Goal: Complete application form

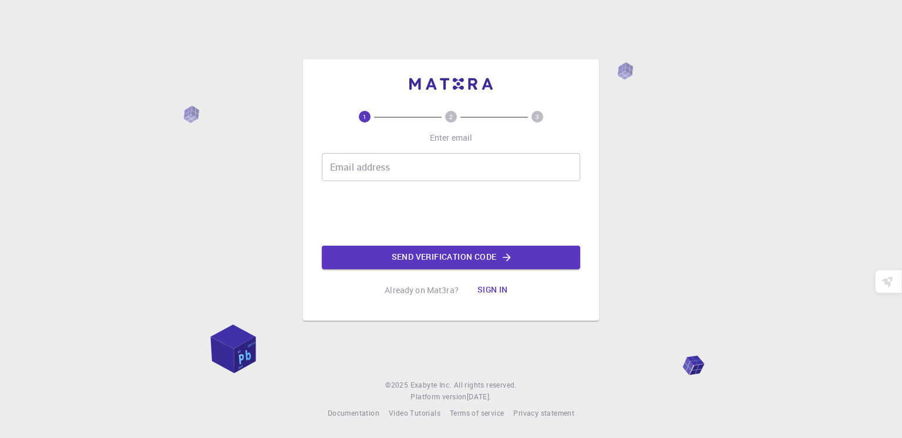
click at [447, 156] on input "Email address" at bounding box center [451, 167] width 258 height 28
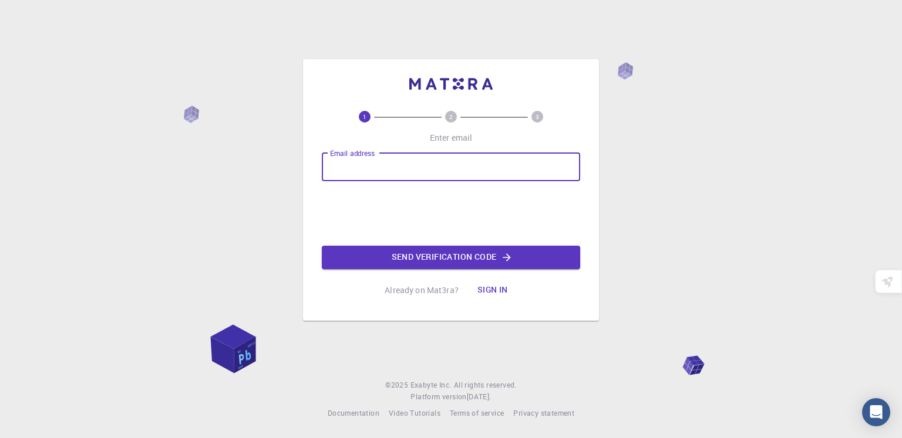
type input "[EMAIL_ADDRESS][DOMAIN_NAME]"
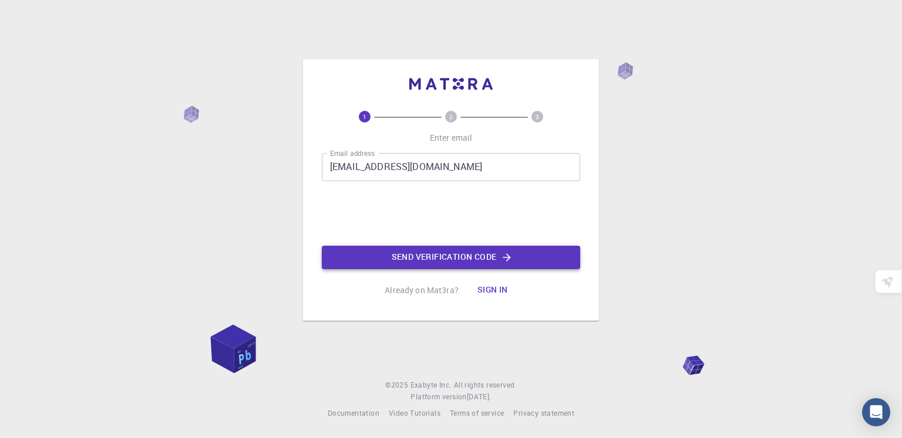
click at [464, 259] on button "Send verification code" at bounding box center [451, 257] width 258 height 23
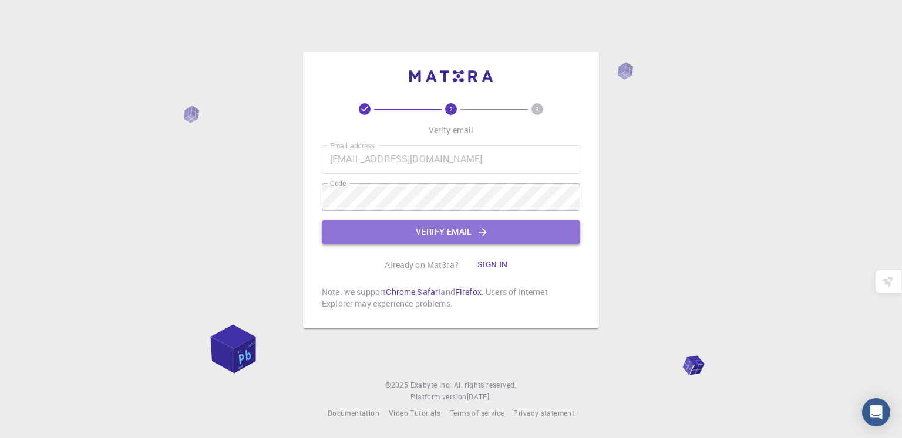
click at [456, 233] on button "Verify email" at bounding box center [451, 232] width 258 height 23
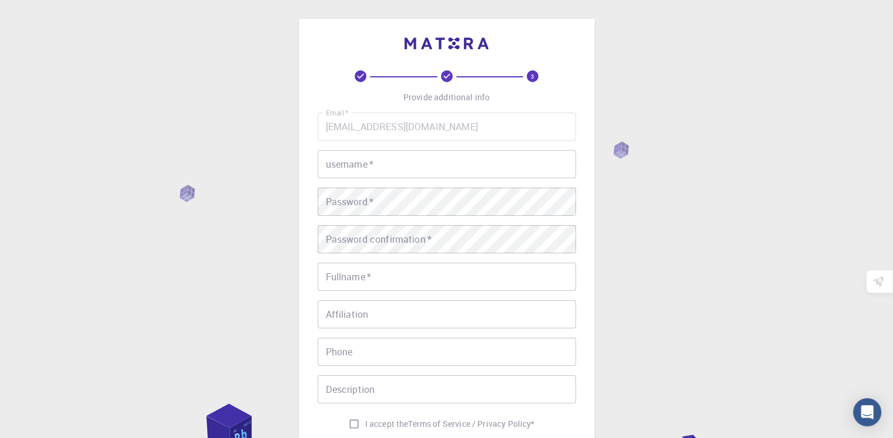
click at [412, 169] on input "username   *" at bounding box center [447, 164] width 258 height 28
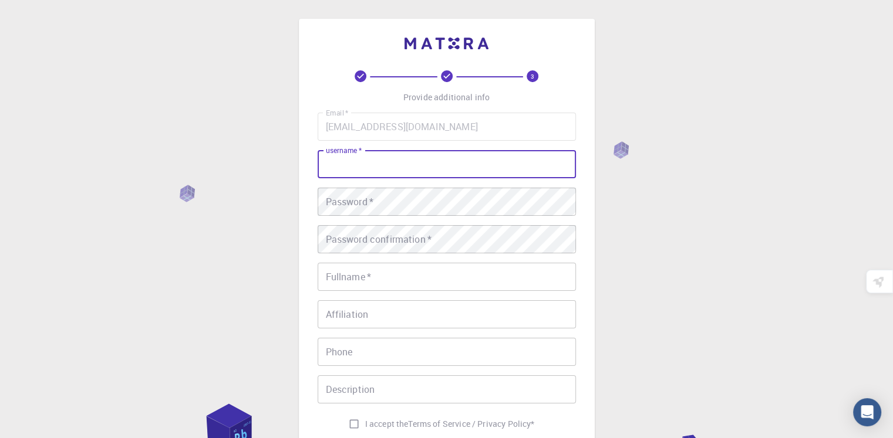
click at [414, 168] on input "username   *" at bounding box center [447, 164] width 258 height 28
type input "E"
type input "[PERSON_NAME]"
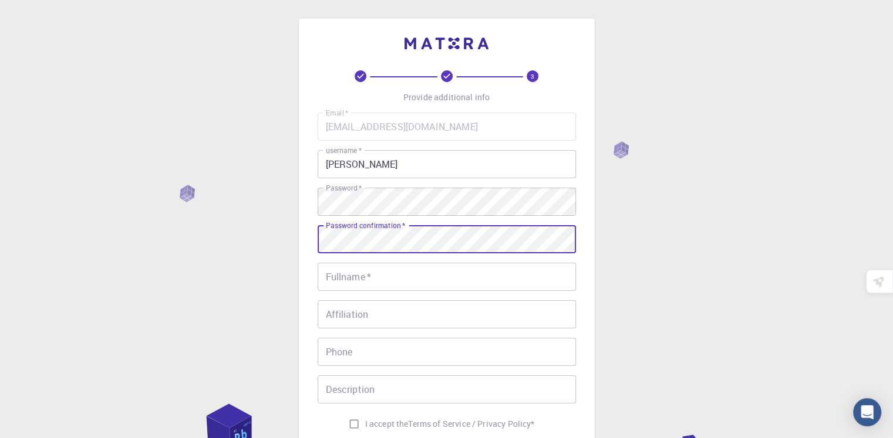
click at [393, 279] on input "Fullname   *" at bounding box center [447, 277] width 258 height 28
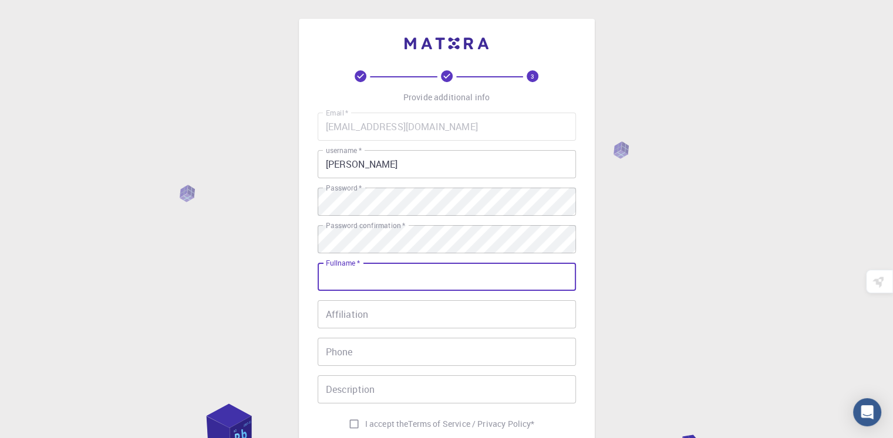
type input "[PERSON_NAME]"
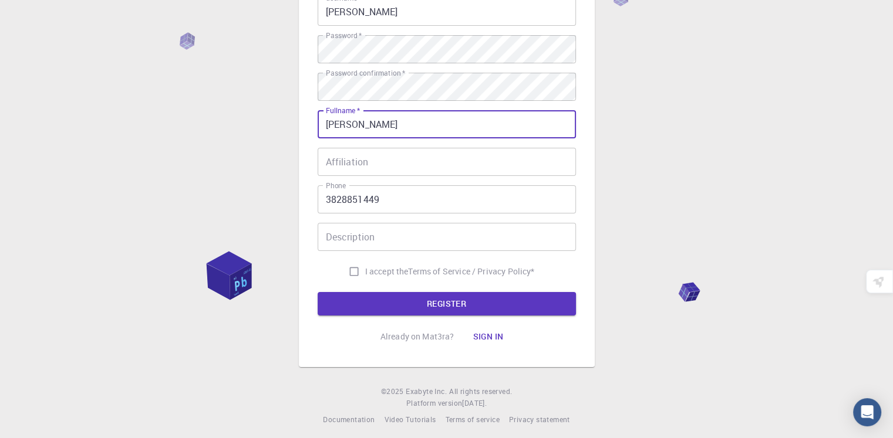
scroll to position [158, 0]
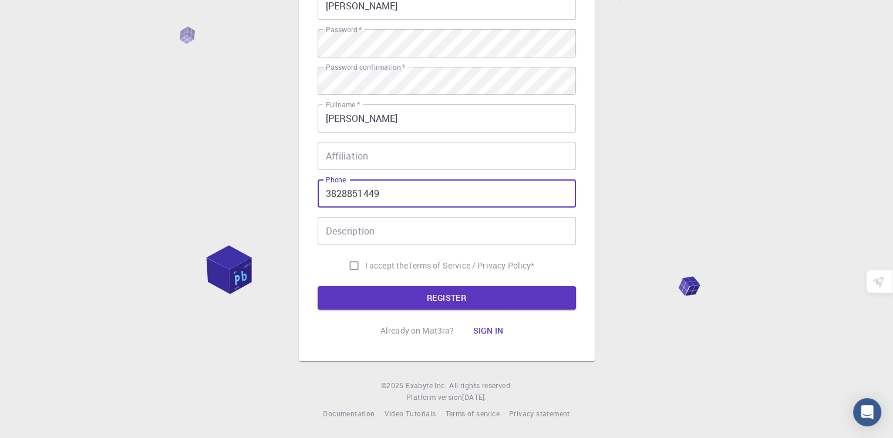
click at [324, 194] on input "3828851449" at bounding box center [447, 194] width 258 height 28
type input "0449115394"
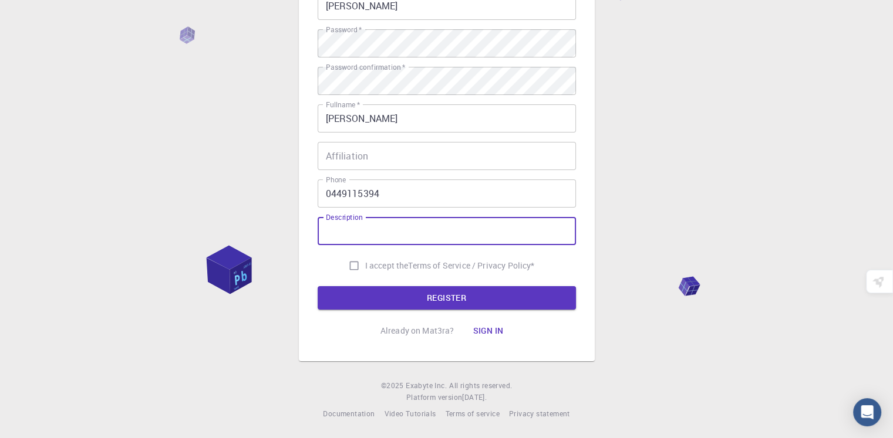
click at [356, 226] on input "Description" at bounding box center [447, 231] width 258 height 28
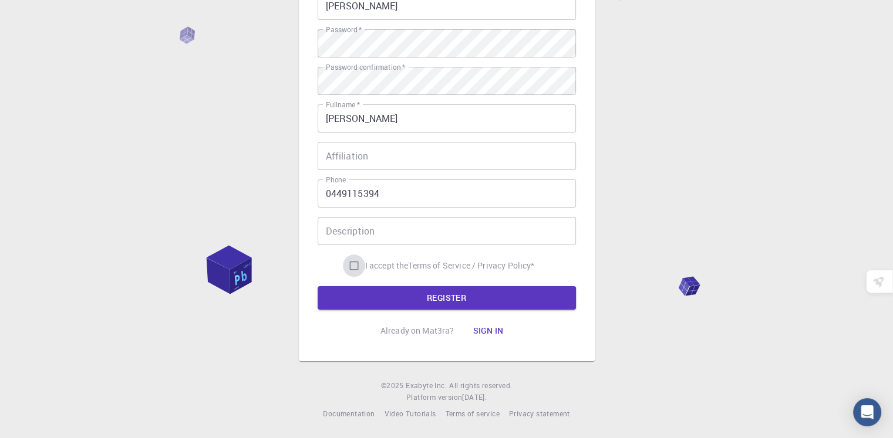
click at [352, 269] on input "I accept the Terms of Service / Privacy Policy *" at bounding box center [354, 266] width 22 height 22
checkbox input "true"
click at [427, 296] on button "REGISTER" at bounding box center [447, 297] width 258 height 23
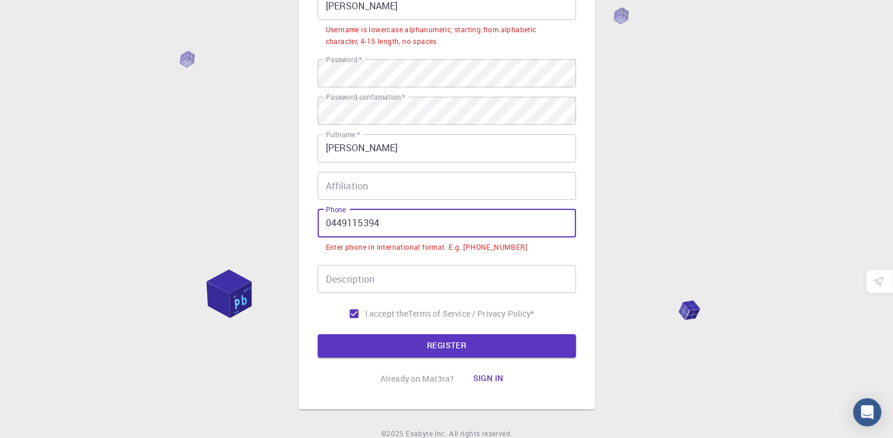
drag, startPoint x: 329, startPoint y: 222, endPoint x: 322, endPoint y: 220, distance: 7.4
click at [322, 220] on input "0449115394" at bounding box center [447, 224] width 258 height 28
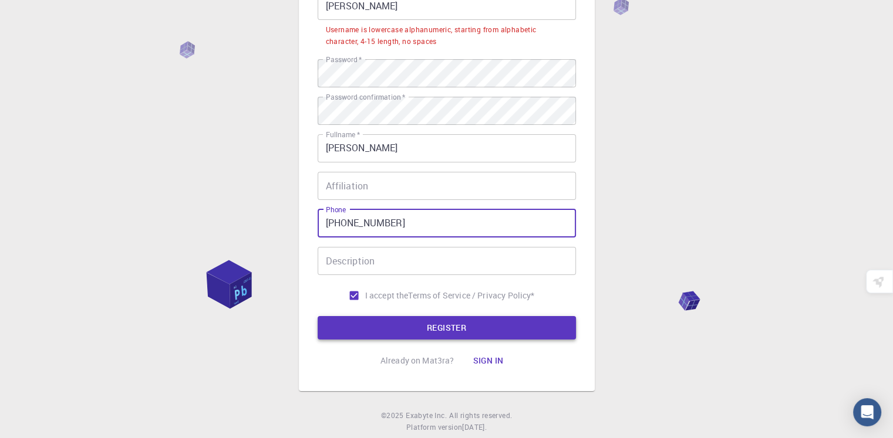
type input "[PHONE_NUMBER]"
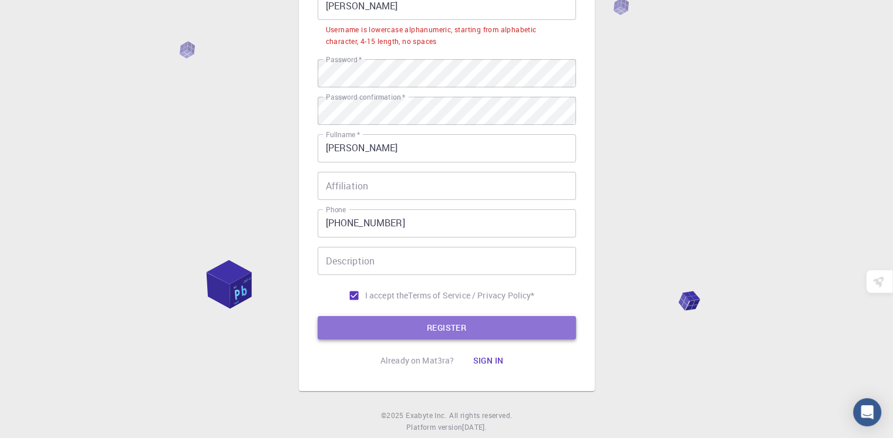
click at [461, 322] on button "REGISTER" at bounding box center [447, 327] width 258 height 23
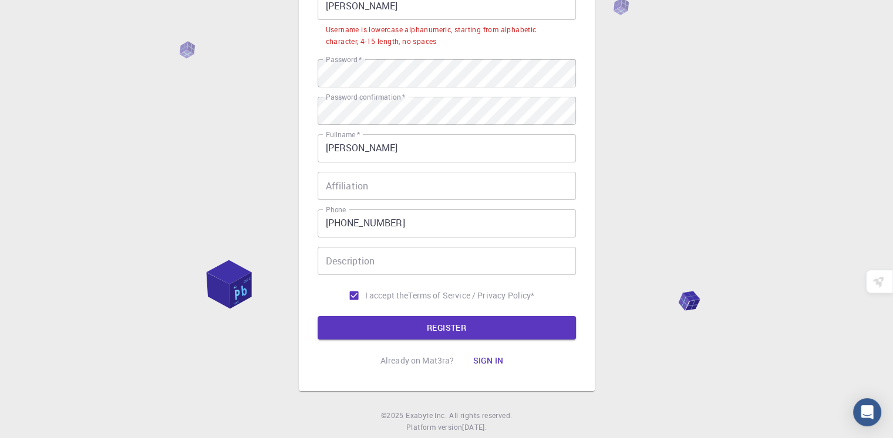
scroll to position [0, 0]
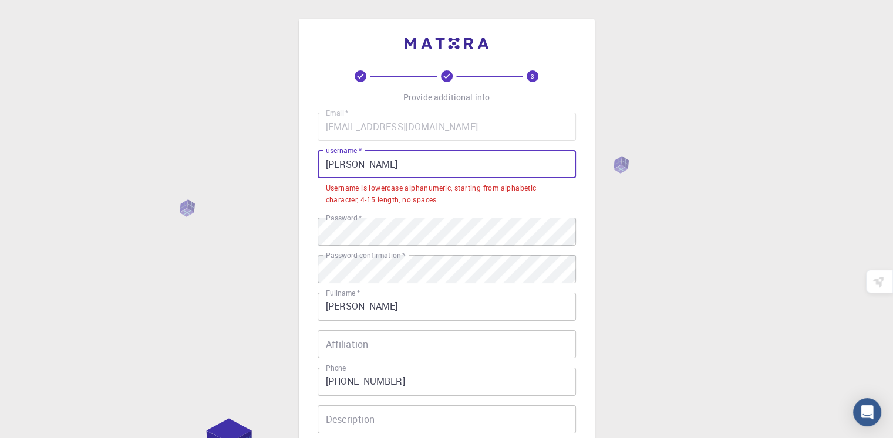
drag, startPoint x: 329, startPoint y: 165, endPoint x: 316, endPoint y: 158, distance: 14.4
click at [316, 158] on div "3 Provide additional info Email   * [EMAIL_ADDRESS][DOMAIN_NAME] Email   * user…" at bounding box center [447, 284] width 296 height 531
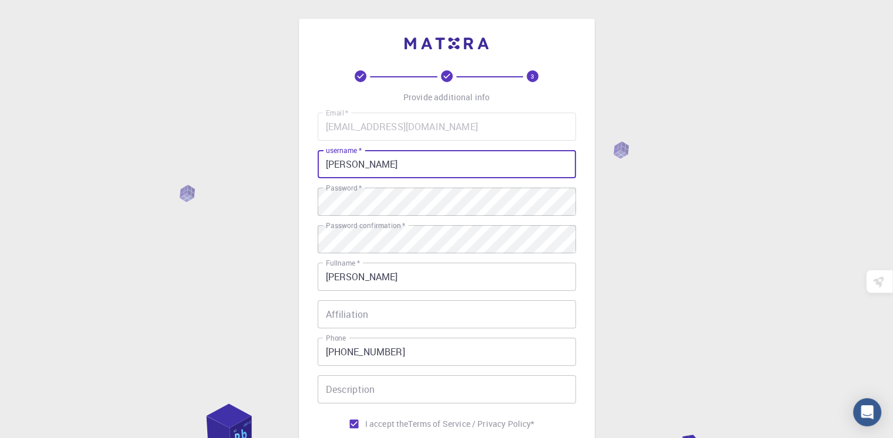
drag, startPoint x: 349, startPoint y: 165, endPoint x: 359, endPoint y: 167, distance: 10.3
click at [359, 167] on input "[PERSON_NAME]" at bounding box center [447, 164] width 258 height 28
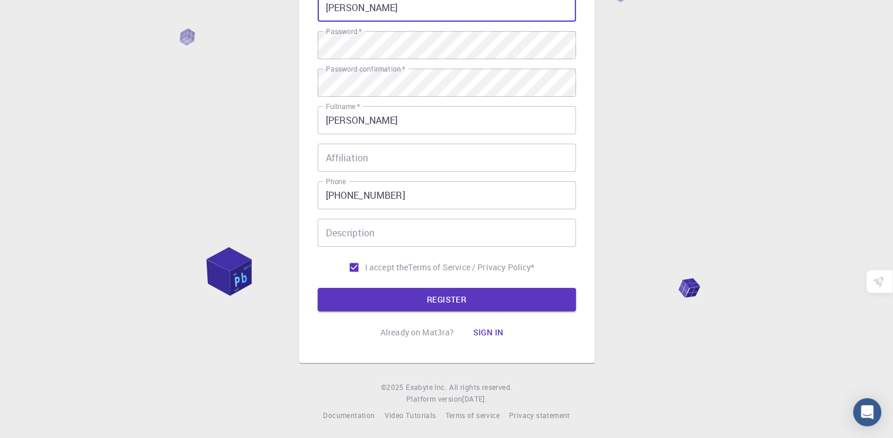
scroll to position [158, 0]
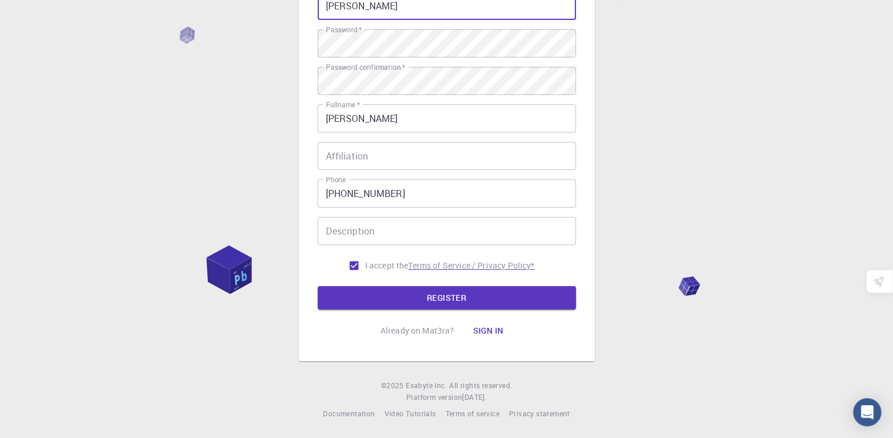
click at [451, 297] on button "REGISTER" at bounding box center [447, 297] width 258 height 23
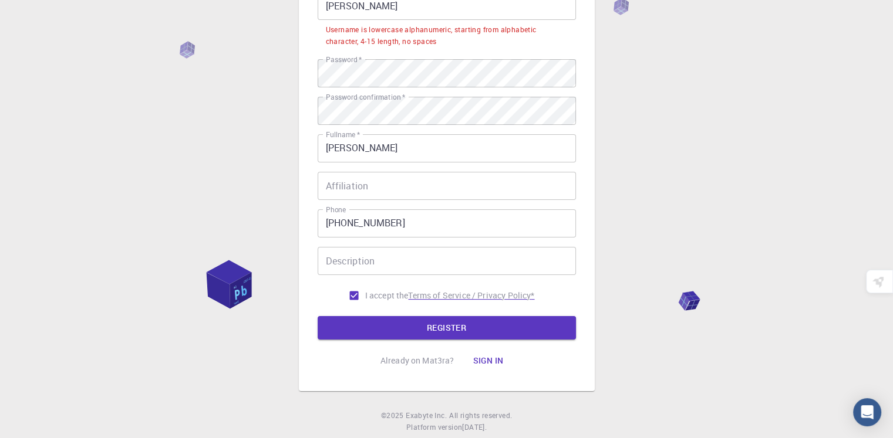
scroll to position [0, 0]
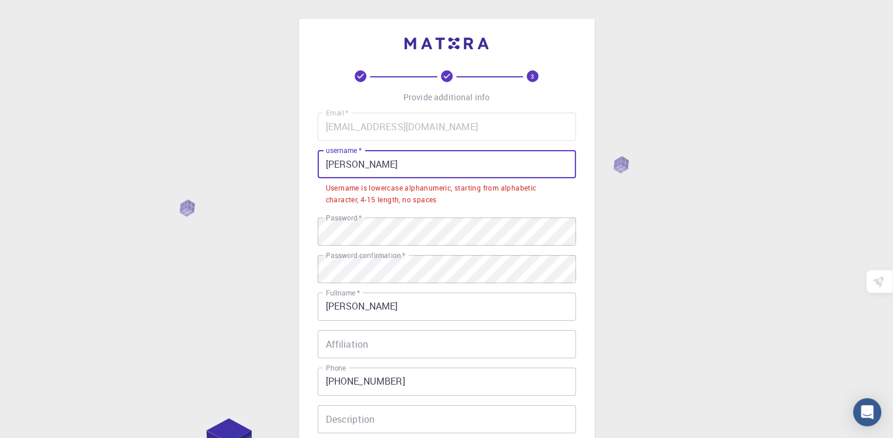
click at [352, 170] on input "[PERSON_NAME]" at bounding box center [447, 164] width 258 height 28
click at [637, 250] on div "3 Provide additional info Email   * [EMAIL_ADDRESS][DOMAIN_NAME] Email   * user…" at bounding box center [446, 313] width 893 height 627
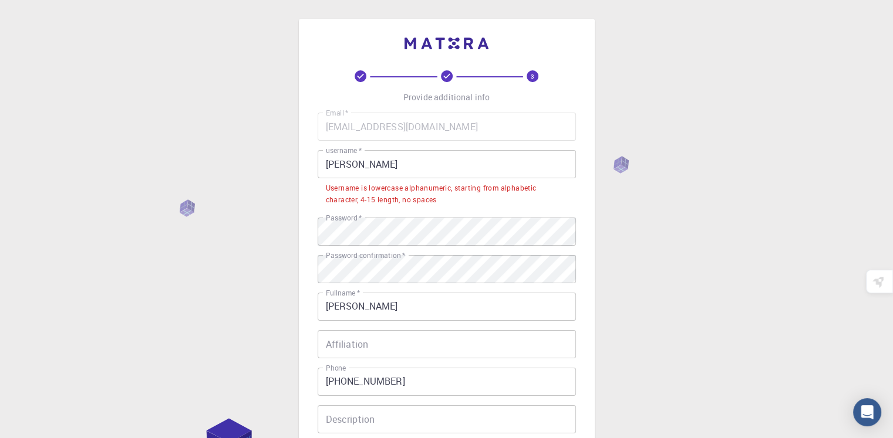
click at [352, 165] on input "[PERSON_NAME]" at bounding box center [447, 164] width 258 height 28
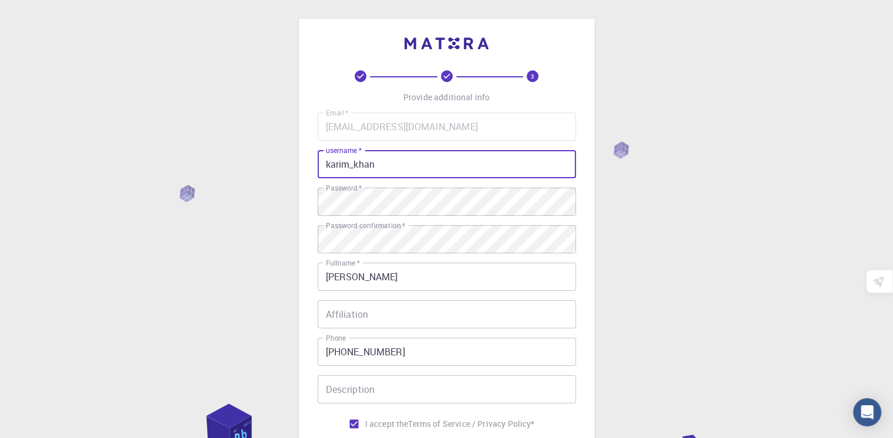
click at [379, 165] on input "karim_khan" at bounding box center [447, 164] width 258 height 28
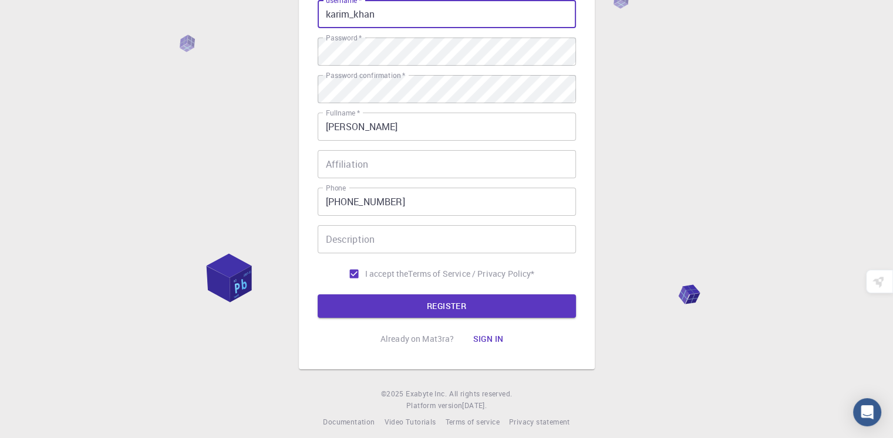
scroll to position [158, 0]
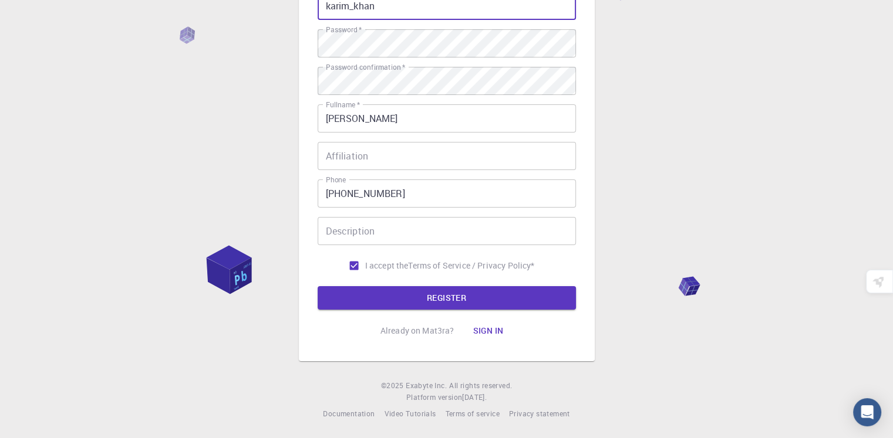
click at [401, 305] on button "REGISTER" at bounding box center [447, 297] width 258 height 23
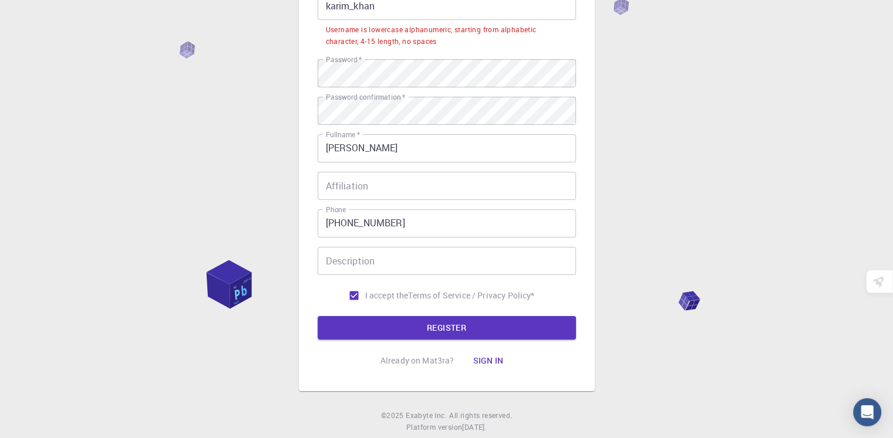
scroll to position [0, 0]
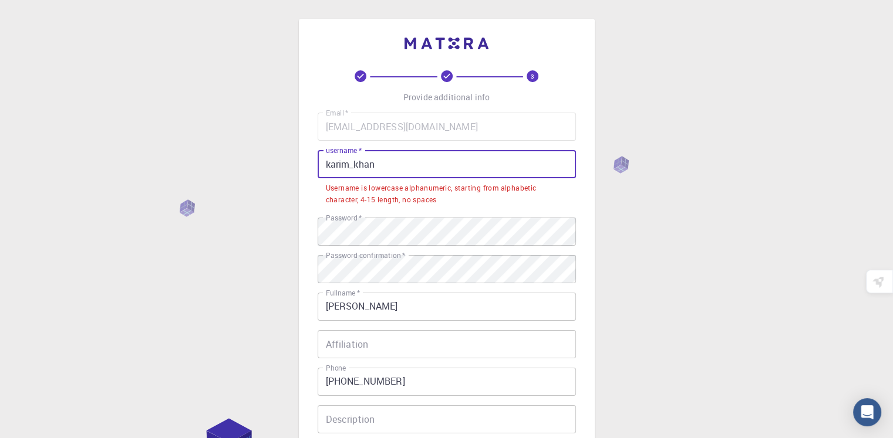
click at [411, 167] on input "karim_khan" at bounding box center [447, 164] width 258 height 28
click at [355, 164] on input "karim_khan" at bounding box center [447, 164] width 258 height 28
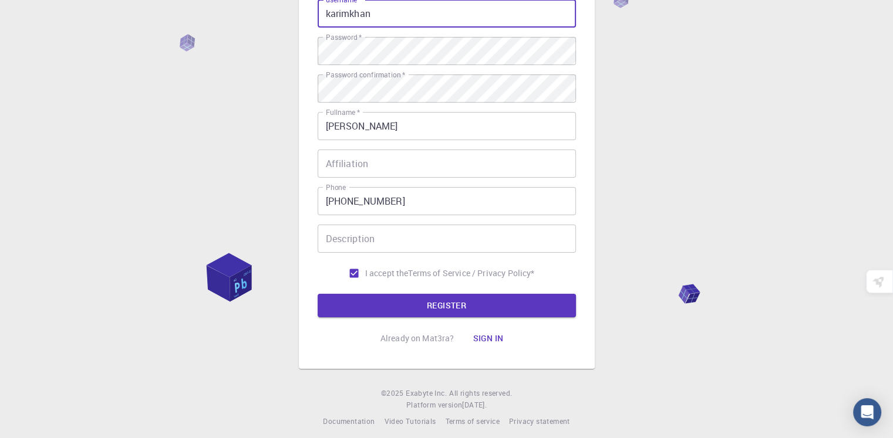
scroll to position [158, 0]
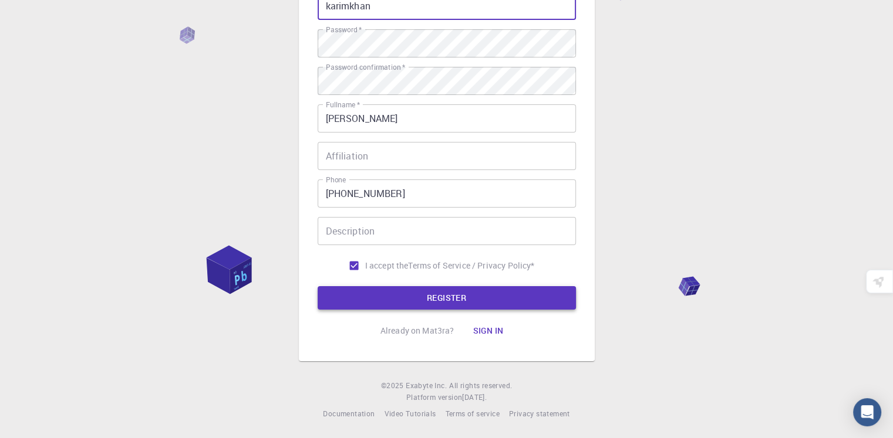
type input "karimkhan"
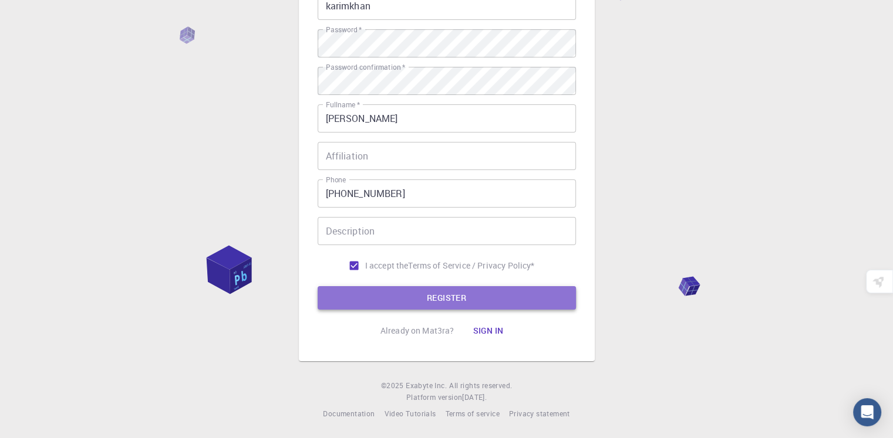
click at [430, 296] on button "REGISTER" at bounding box center [447, 297] width 258 height 23
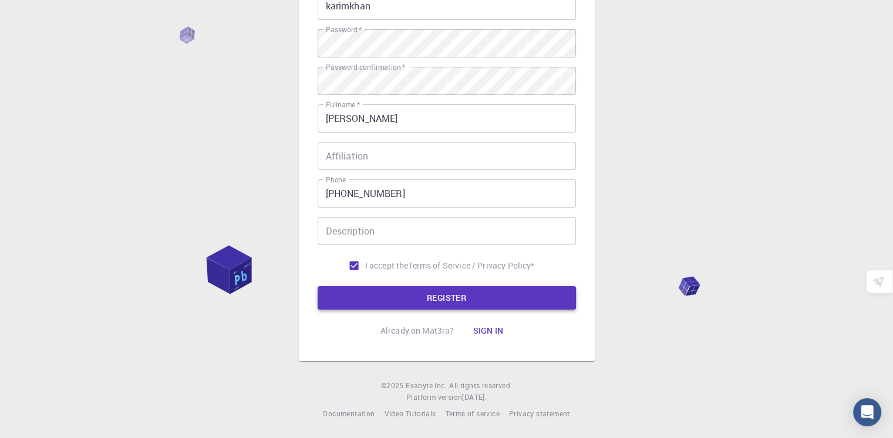
click at [460, 293] on button "REGISTER" at bounding box center [447, 297] width 258 height 23
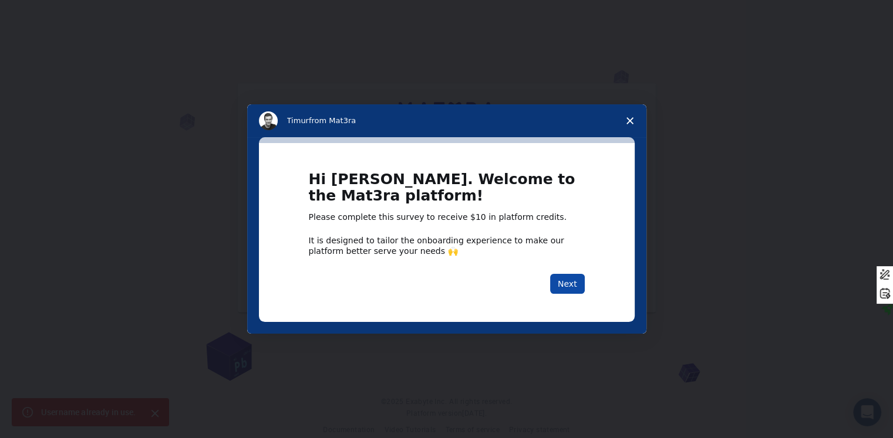
click at [566, 283] on button "Next" at bounding box center [567, 284] width 35 height 20
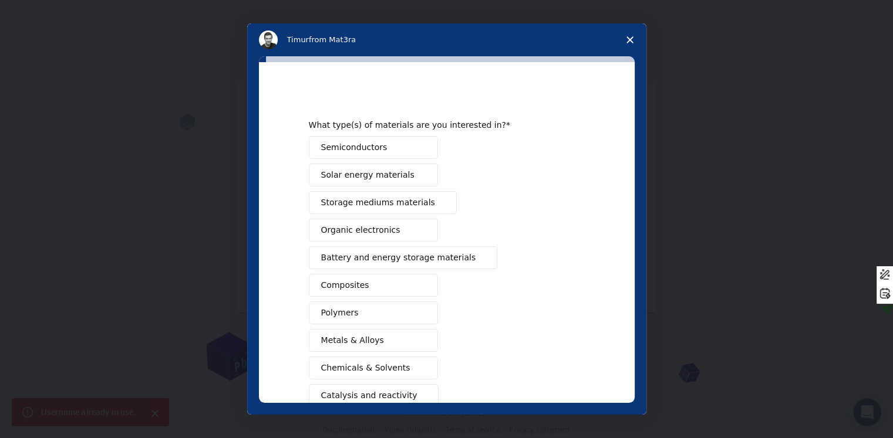
scroll to position [124, 0]
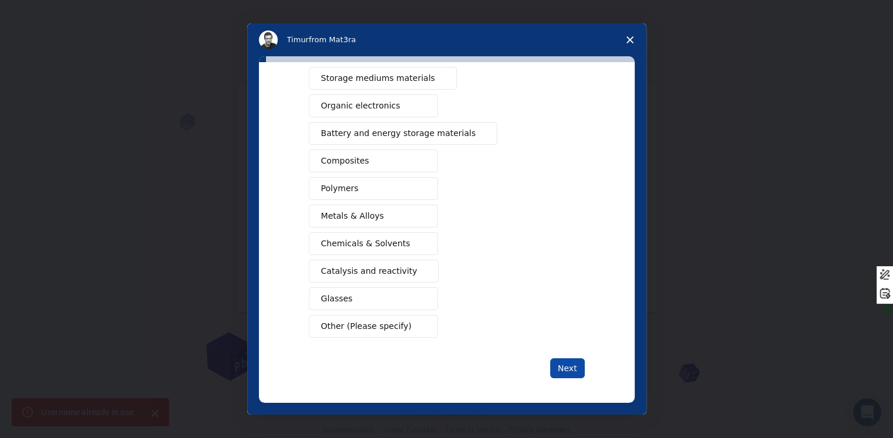
click at [566, 367] on button "Next" at bounding box center [567, 369] width 35 height 20
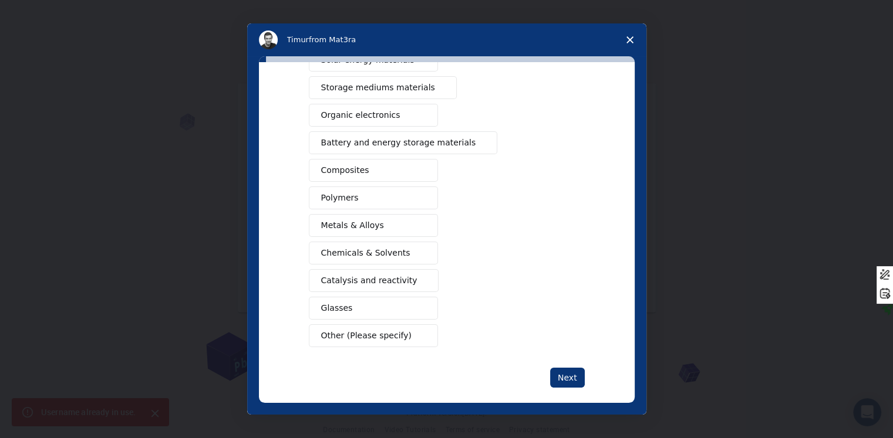
scroll to position [139, 0]
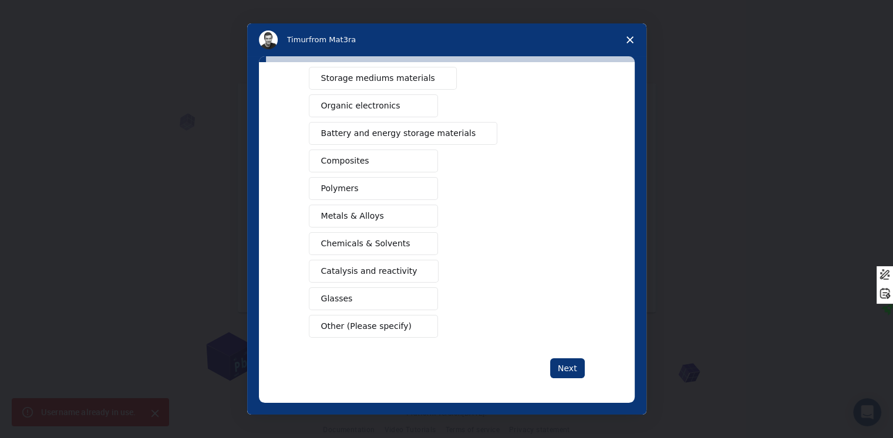
click at [386, 268] on span "Catalysis and reactivity" at bounding box center [369, 271] width 96 height 12
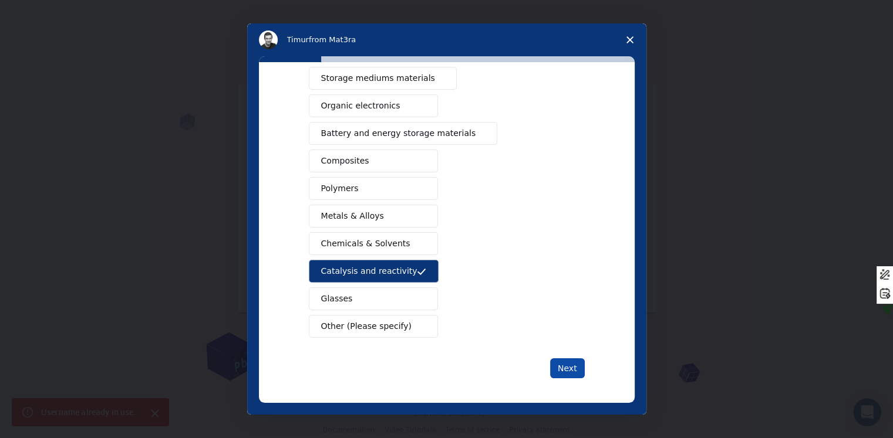
click at [558, 365] on button "Next" at bounding box center [567, 369] width 35 height 20
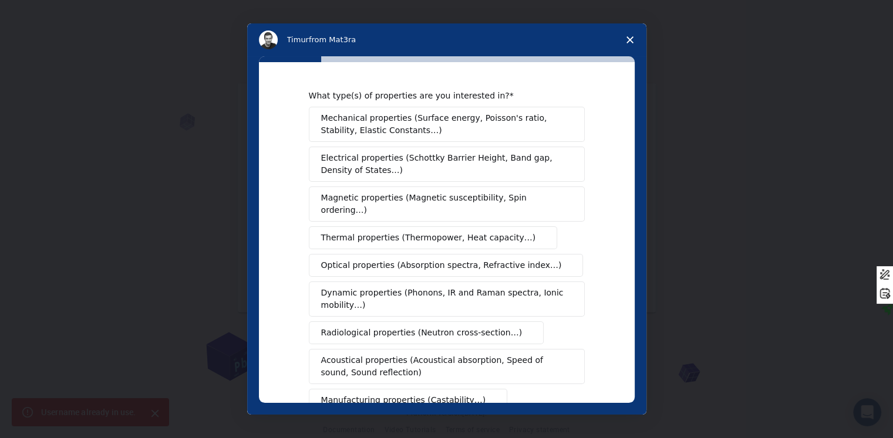
scroll to position [185, 0]
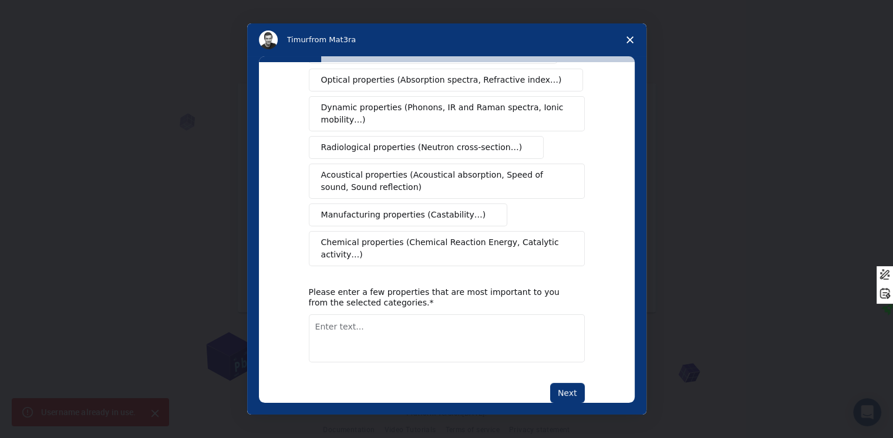
click at [436, 209] on span "Manufacturing properties (Castability…)" at bounding box center [403, 215] width 165 height 12
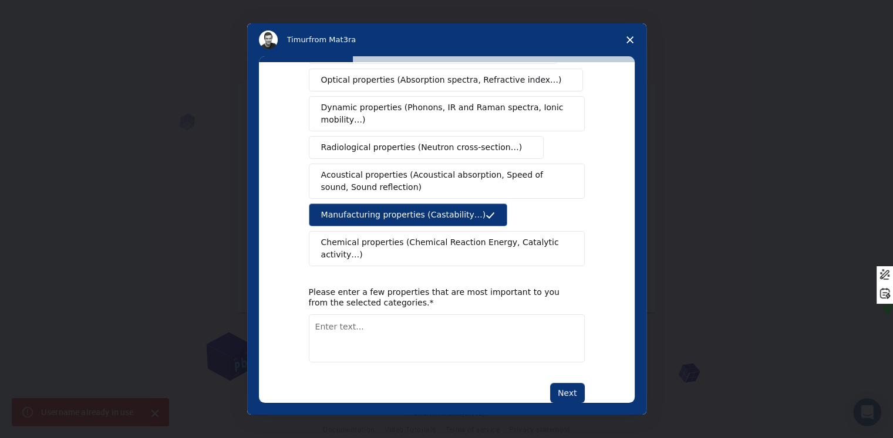
click at [443, 237] on span "Chemical properties (Chemical Reaction Energy, Catalytic activity…)" at bounding box center [442, 249] width 243 height 25
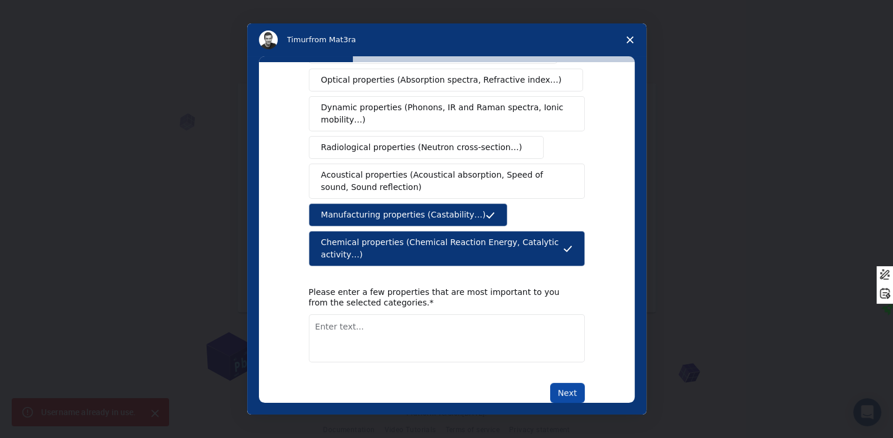
click at [561, 383] on button "Next" at bounding box center [567, 393] width 35 height 20
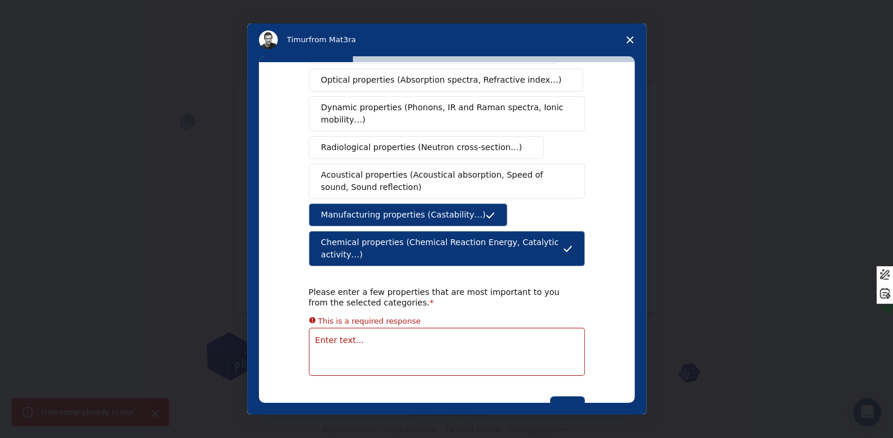
click at [387, 328] on textarea "Enter text..." at bounding box center [447, 352] width 276 height 48
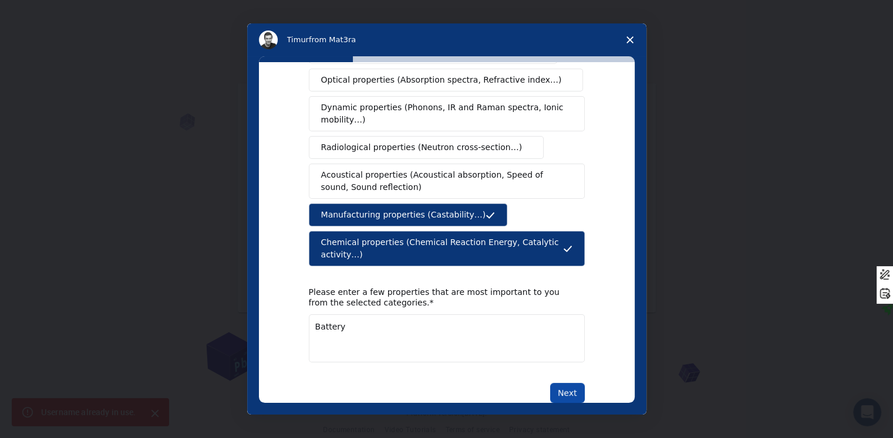
type textarea "Battery"
click at [573, 383] on button "Next" at bounding box center [567, 393] width 35 height 20
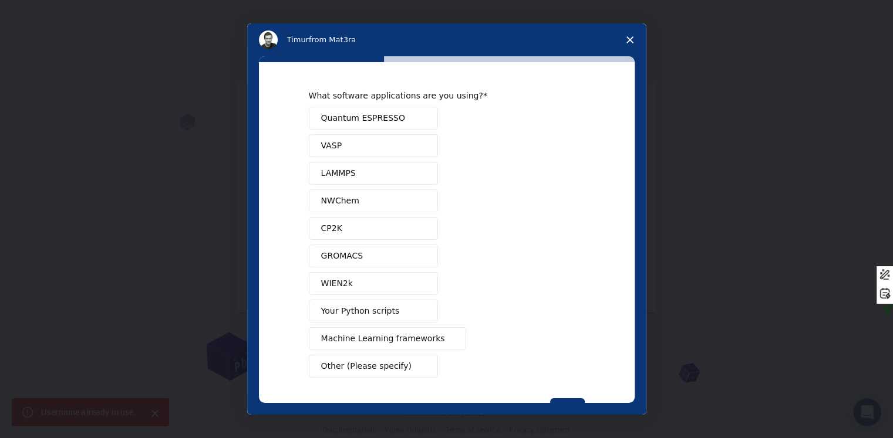
scroll to position [41, 0]
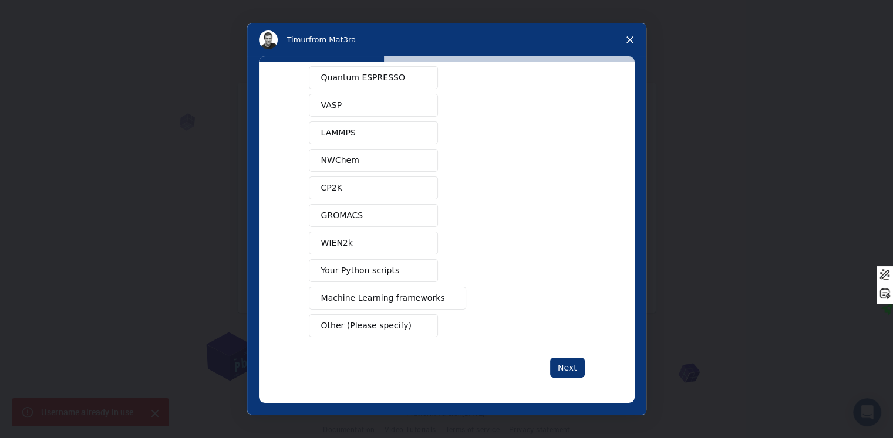
click at [405, 296] on span "Machine Learning frameworks" at bounding box center [383, 298] width 124 height 12
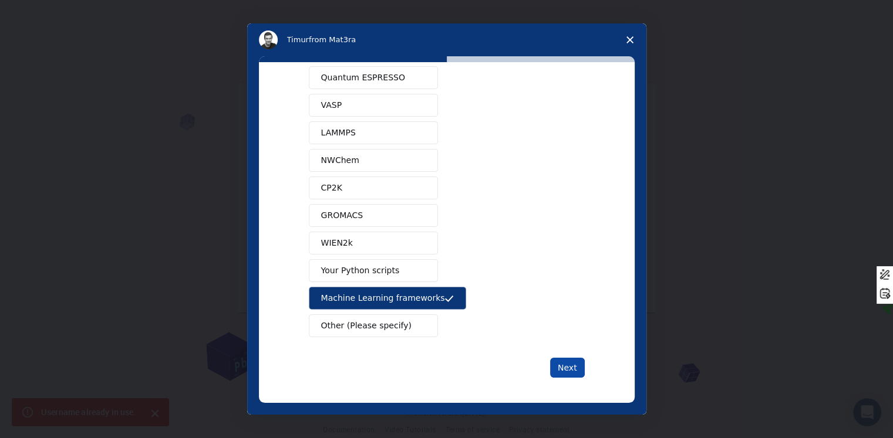
click at [568, 361] on button "Next" at bounding box center [567, 368] width 35 height 20
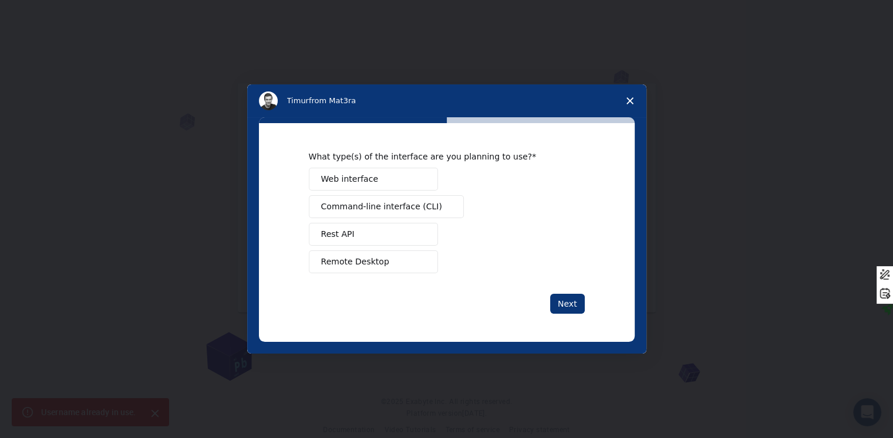
scroll to position [0, 0]
drag, startPoint x: 376, startPoint y: 267, endPoint x: 411, endPoint y: 272, distance: 35.6
click at [380, 268] on span "Remote Desktop" at bounding box center [355, 262] width 68 height 12
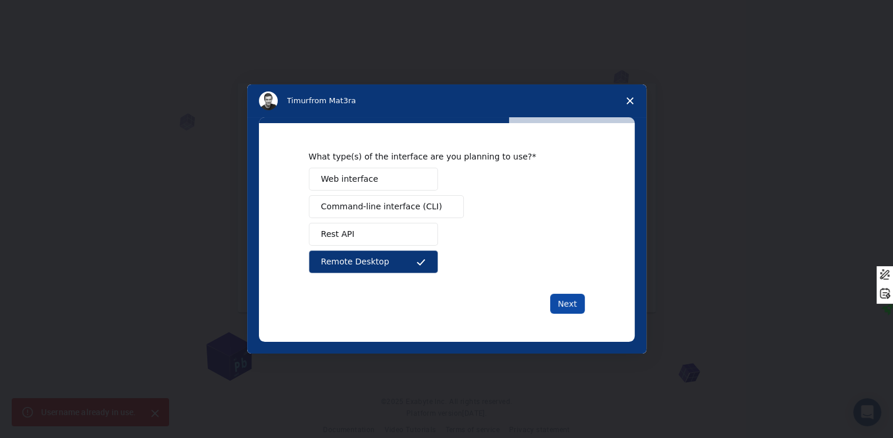
click at [575, 299] on button "Next" at bounding box center [567, 304] width 35 height 20
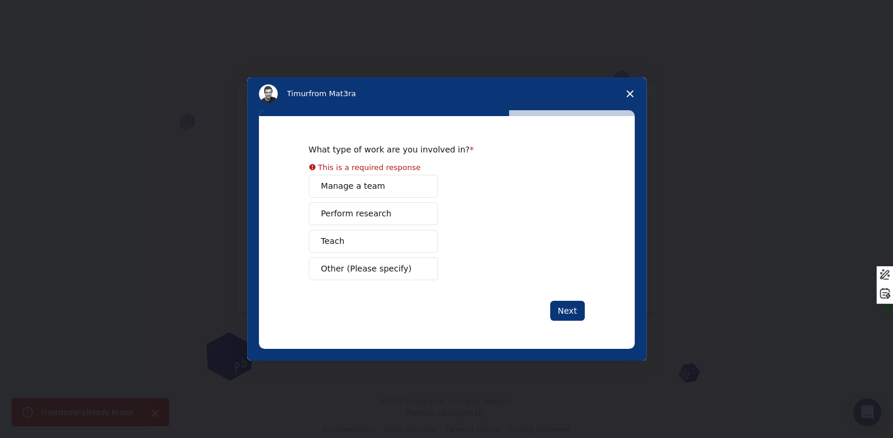
click at [370, 189] on button "Manage a team" at bounding box center [373, 186] width 129 height 23
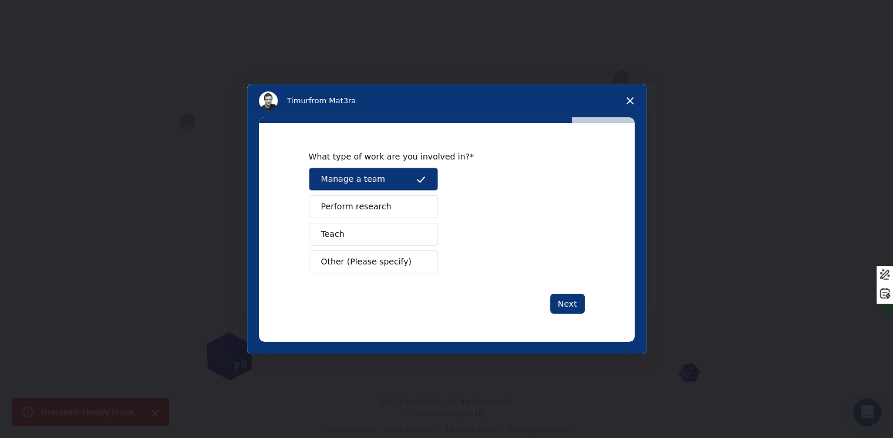
click at [361, 233] on button "Teach" at bounding box center [373, 234] width 129 height 23
click at [384, 212] on button "Perform research" at bounding box center [373, 206] width 129 height 23
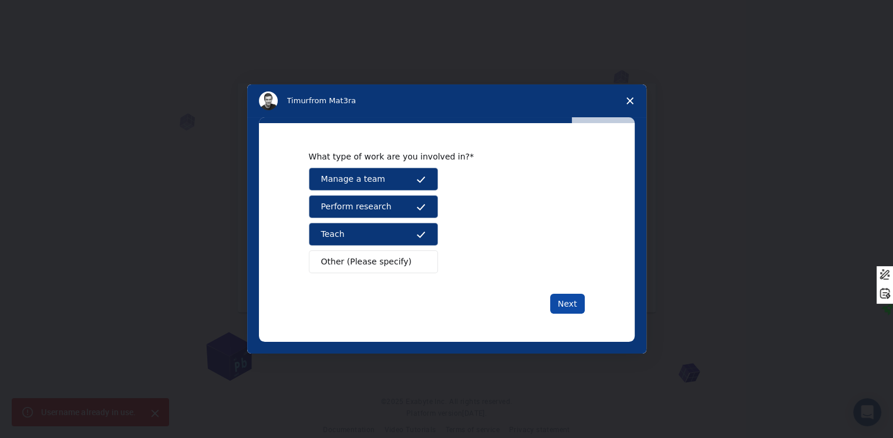
click at [560, 308] on button "Next" at bounding box center [567, 304] width 35 height 20
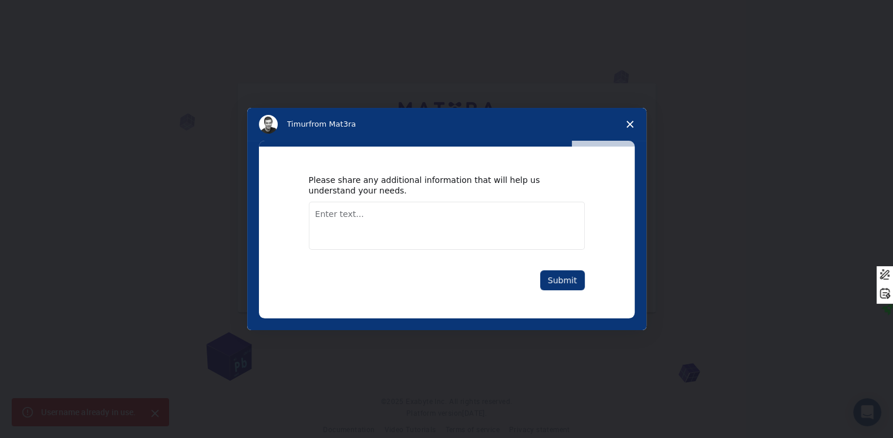
click at [368, 213] on textarea "Enter text..." at bounding box center [447, 226] width 276 height 48
type textarea "no thanks"
click at [559, 280] on button "Submit" at bounding box center [562, 281] width 45 height 20
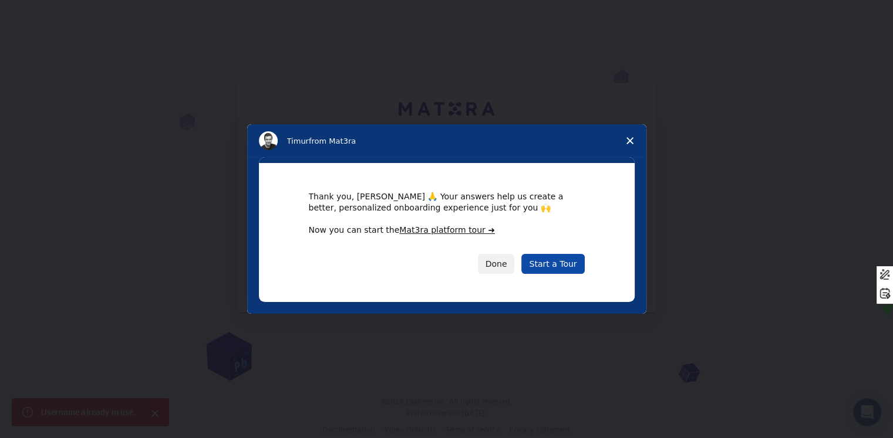
click at [569, 265] on link "Start a Tour" at bounding box center [552, 264] width 63 height 20
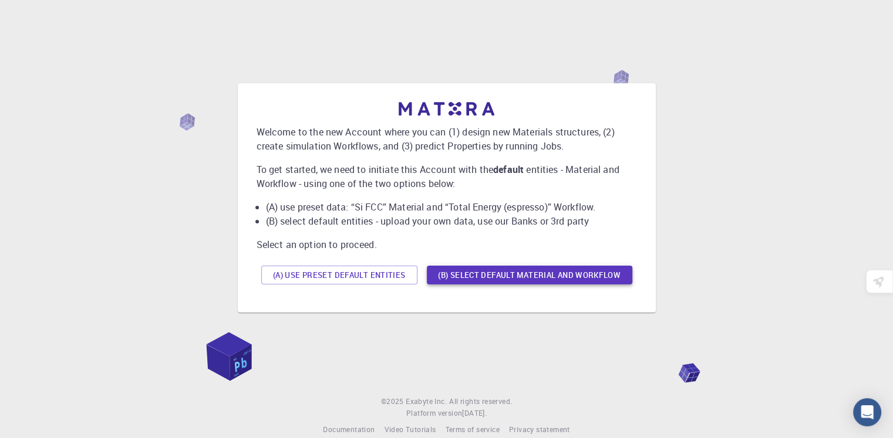
click at [509, 278] on button "(B) Select default material and workflow" at bounding box center [529, 275] width 205 height 19
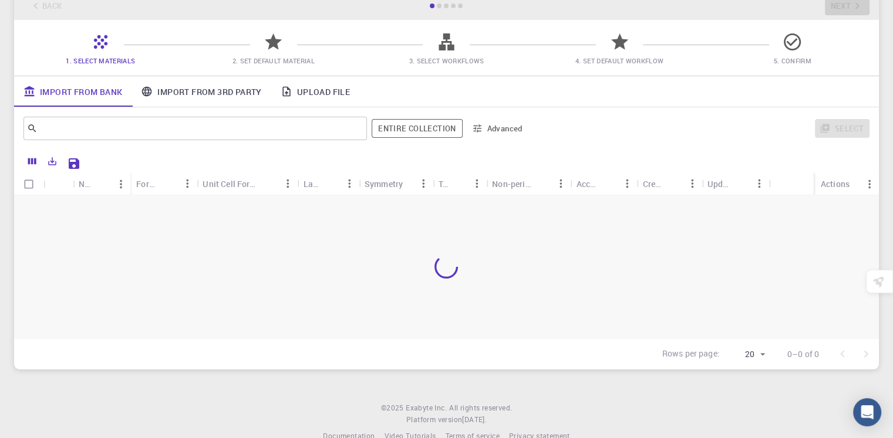
scroll to position [94, 0]
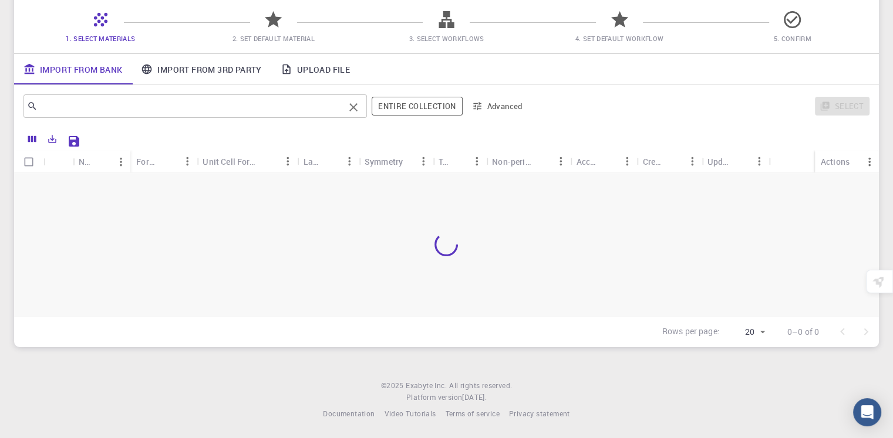
click at [97, 103] on input "text" at bounding box center [191, 106] width 306 height 16
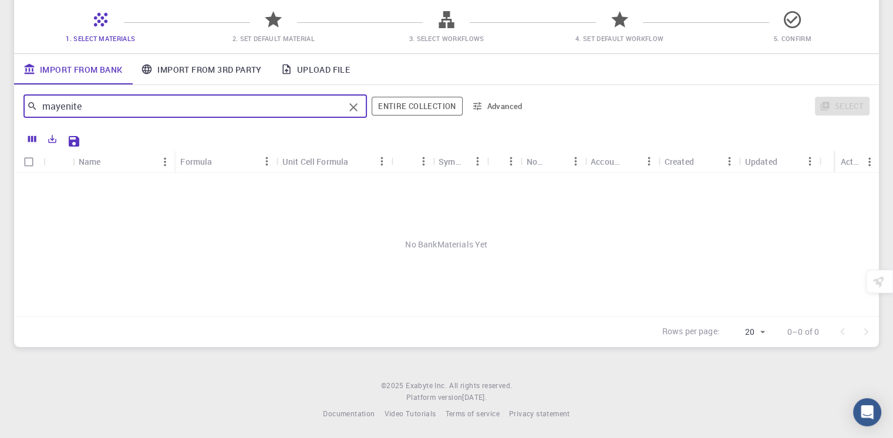
type input "mayenite"
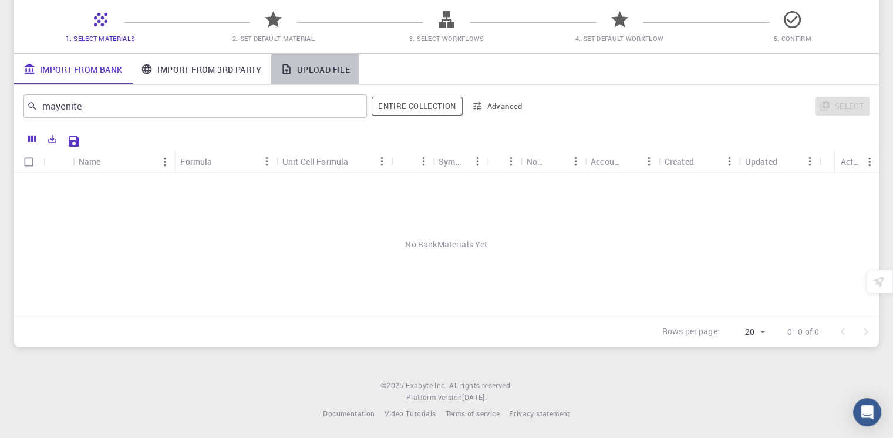
click at [324, 69] on link "Upload File" at bounding box center [315, 69] width 88 height 31
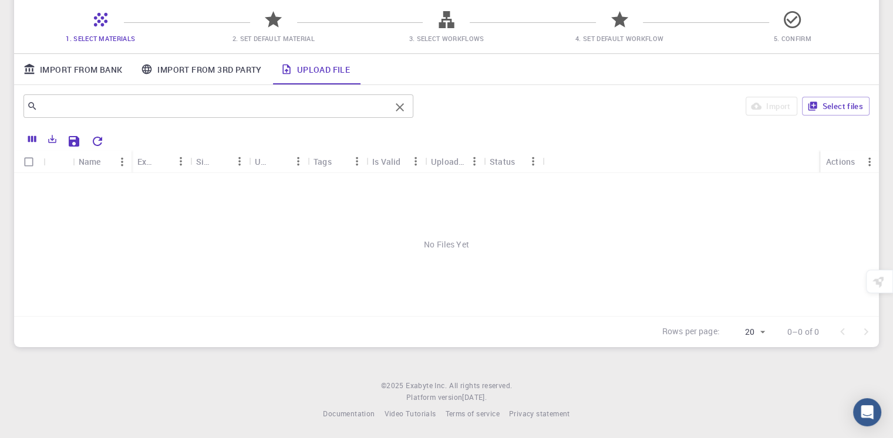
click at [124, 110] on input "text" at bounding box center [214, 106] width 353 height 16
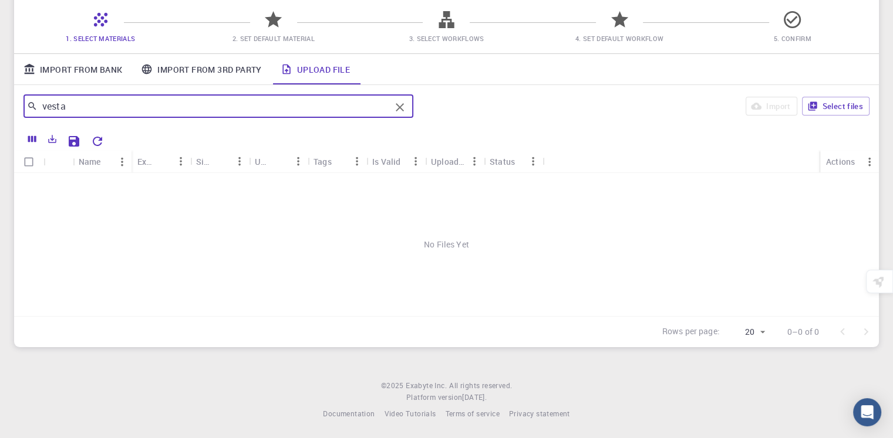
type input "vesta"
click at [834, 104] on button "Select files" at bounding box center [836, 106] width 68 height 19
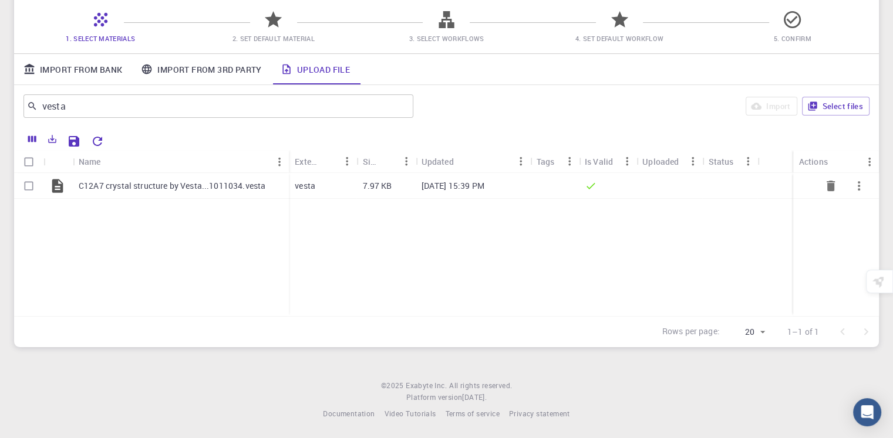
click at [252, 188] on p "C12A7 crystal structure by Vesta...1011034.vesta" at bounding box center [172, 186] width 187 height 12
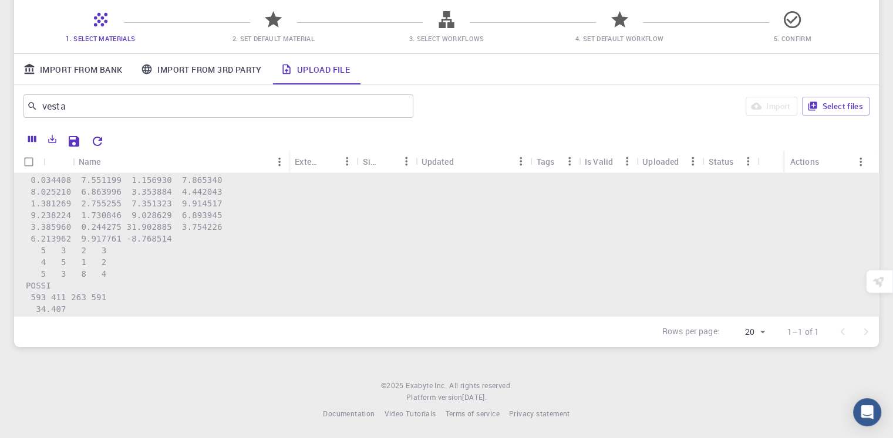
scroll to position [2776, 0]
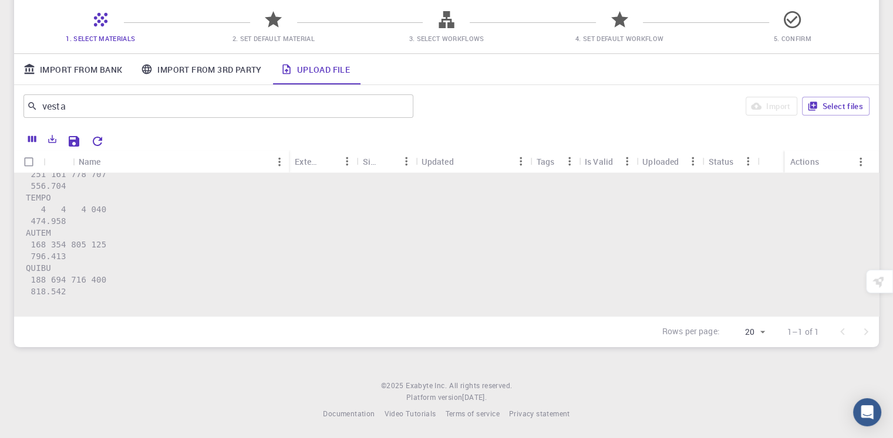
click at [78, 69] on link "Import From Bank" at bounding box center [72, 69] width 117 height 31
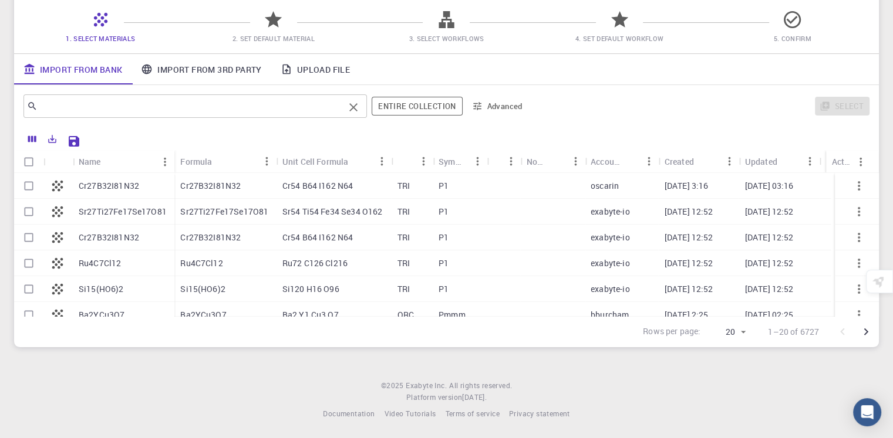
click at [89, 111] on input "text" at bounding box center [191, 106] width 306 height 16
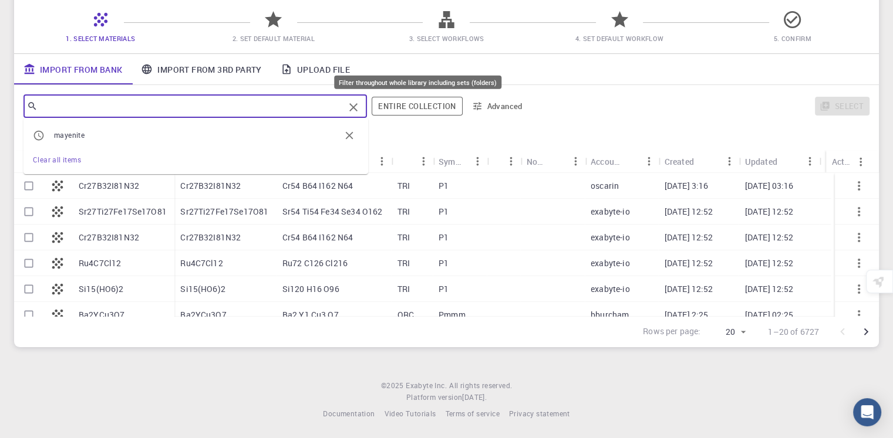
click at [421, 110] on button "Entire collection" at bounding box center [417, 106] width 90 height 19
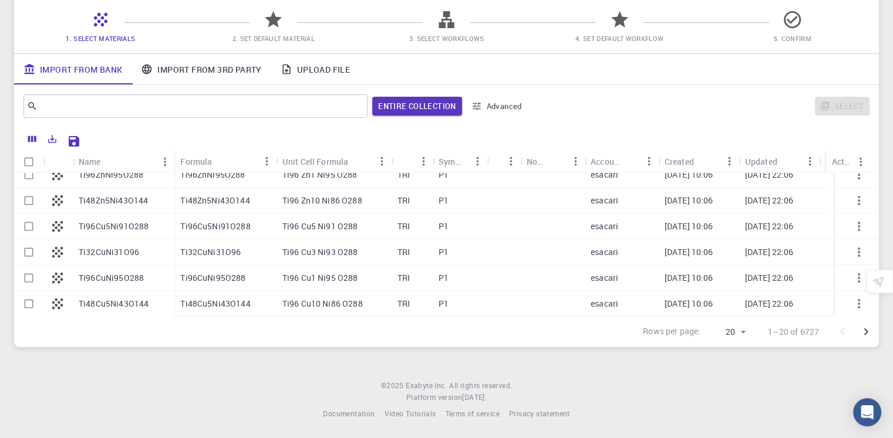
scroll to position [0, 0]
